Goal: Information Seeking & Learning: Learn about a topic

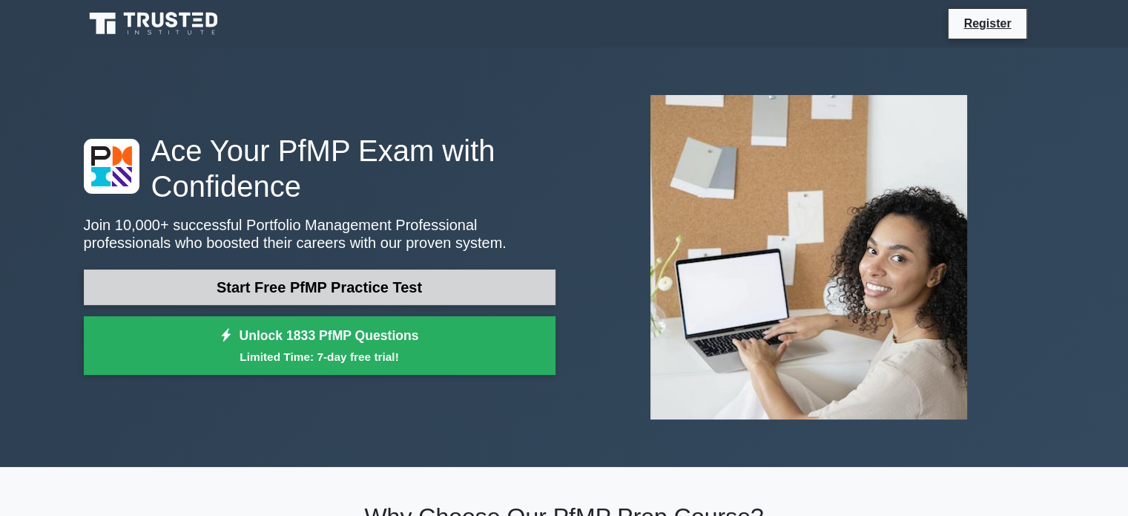
click at [355, 287] on link "Start Free PfMP Practice Test" at bounding box center [320, 287] width 472 height 36
click at [368, 280] on link "Start Free PMP Practice Test" at bounding box center [320, 287] width 472 height 36
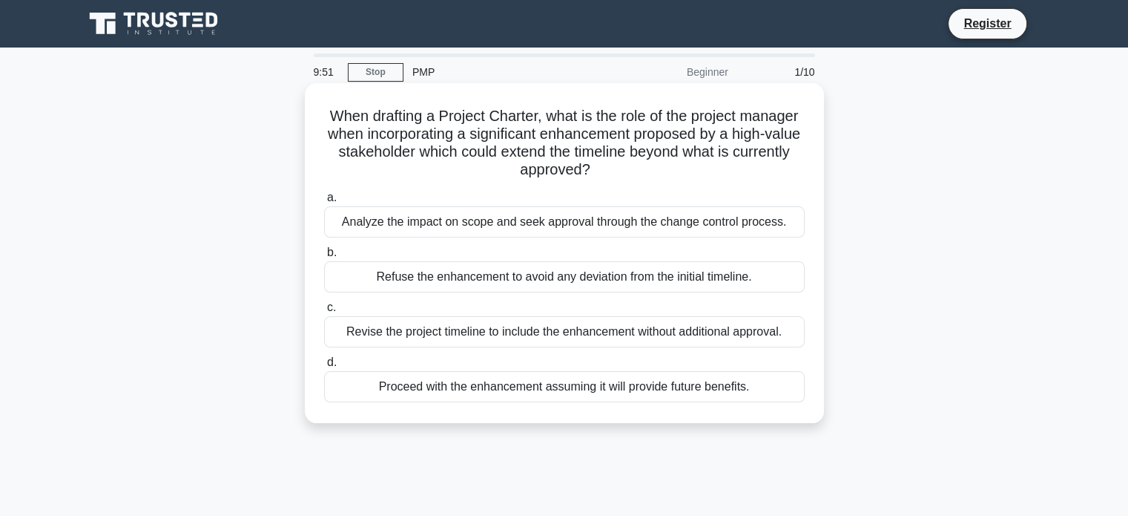
click at [481, 219] on div "Analyze the impact on scope and seek approval through the change control proces…" at bounding box center [564, 221] width 481 height 31
click at [324, 203] on input "a. Analyze the impact on scope and seek approval through the change control pro…" at bounding box center [324, 198] width 0 height 10
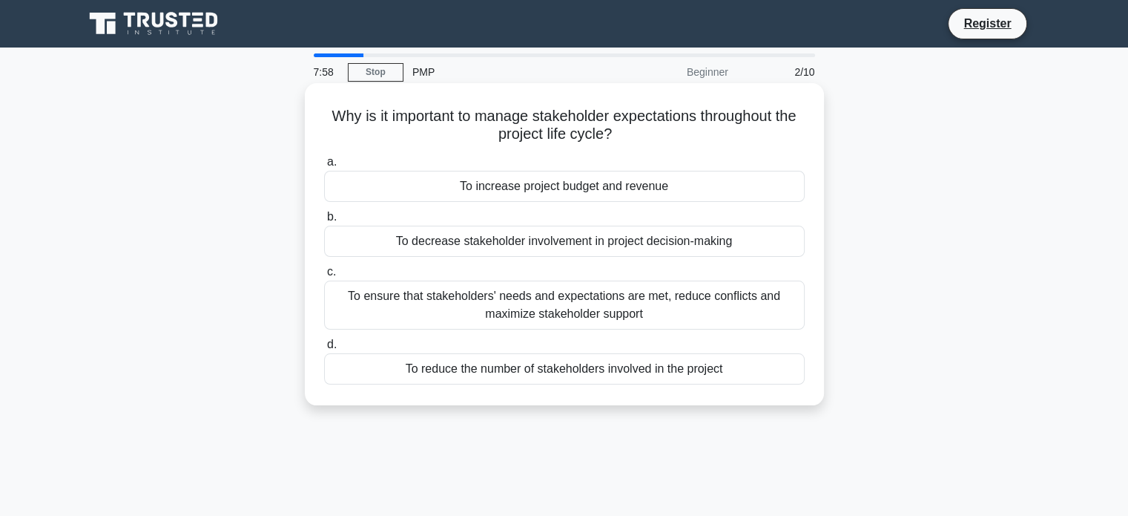
click at [450, 302] on div "To ensure that stakeholders' needs and expectations are met, reduce conflicts a…" at bounding box center [564, 304] width 481 height 49
click at [324, 277] on input "c. To ensure that stakeholders' needs and expectations are met, reduce conflict…" at bounding box center [324, 272] width 0 height 10
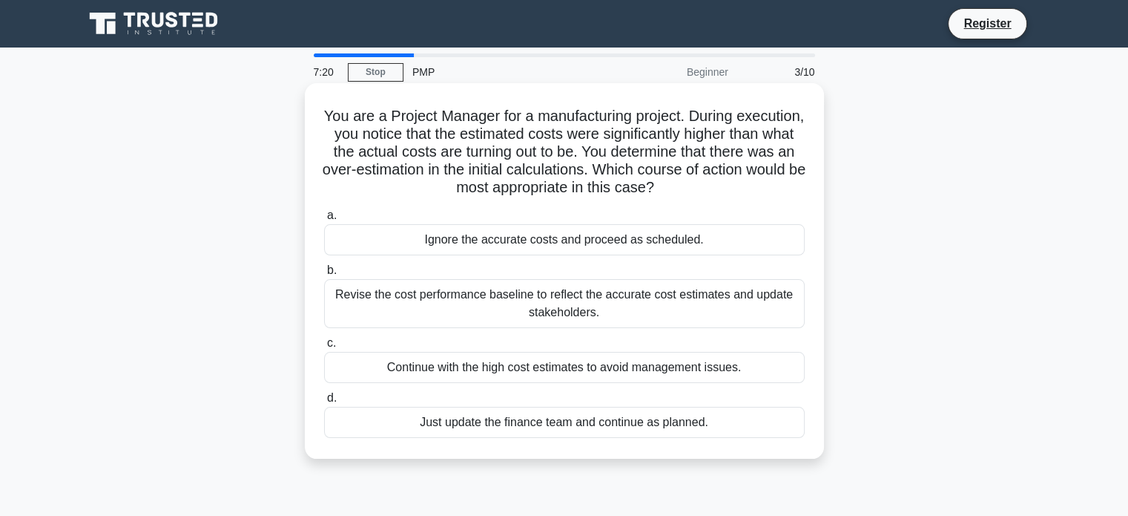
click at [441, 291] on div "Revise the cost performance baseline to reflect the accurate cost estimates and…" at bounding box center [564, 303] width 481 height 49
click at [324, 275] on input "b. Revise the cost performance baseline to reflect the accurate cost estimates …" at bounding box center [324, 271] width 0 height 10
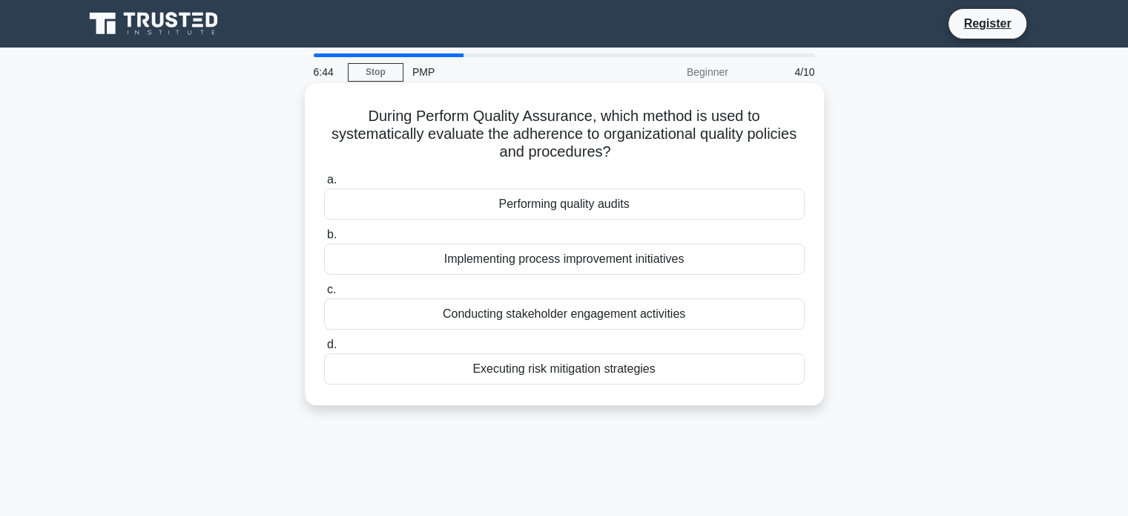
click at [436, 192] on div "Performing quality audits" at bounding box center [564, 203] width 481 height 31
click at [324, 185] on input "a. Performing quality audits" at bounding box center [324, 180] width 0 height 10
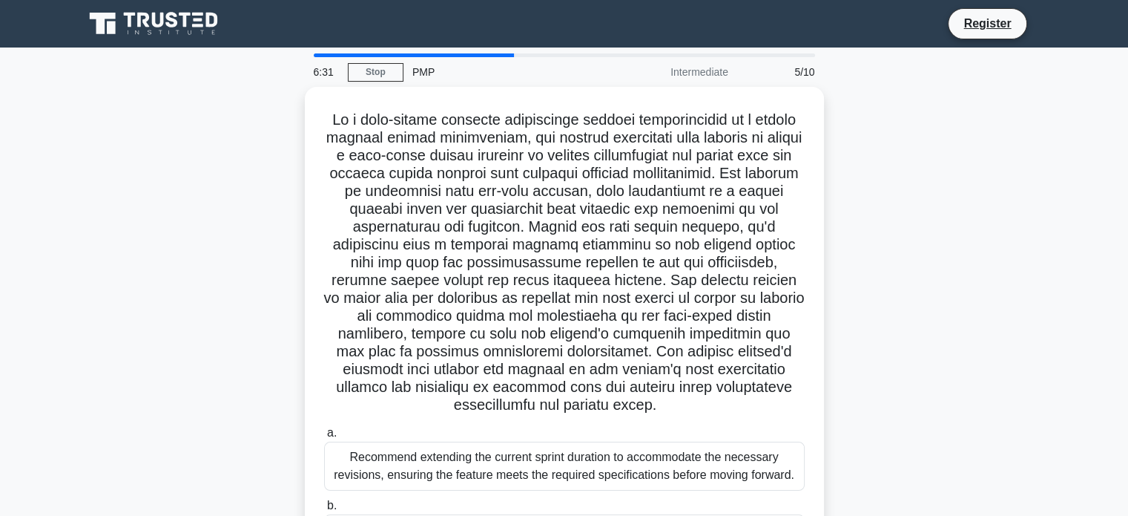
scroll to position [286, 0]
